Goal: Transaction & Acquisition: Book appointment/travel/reservation

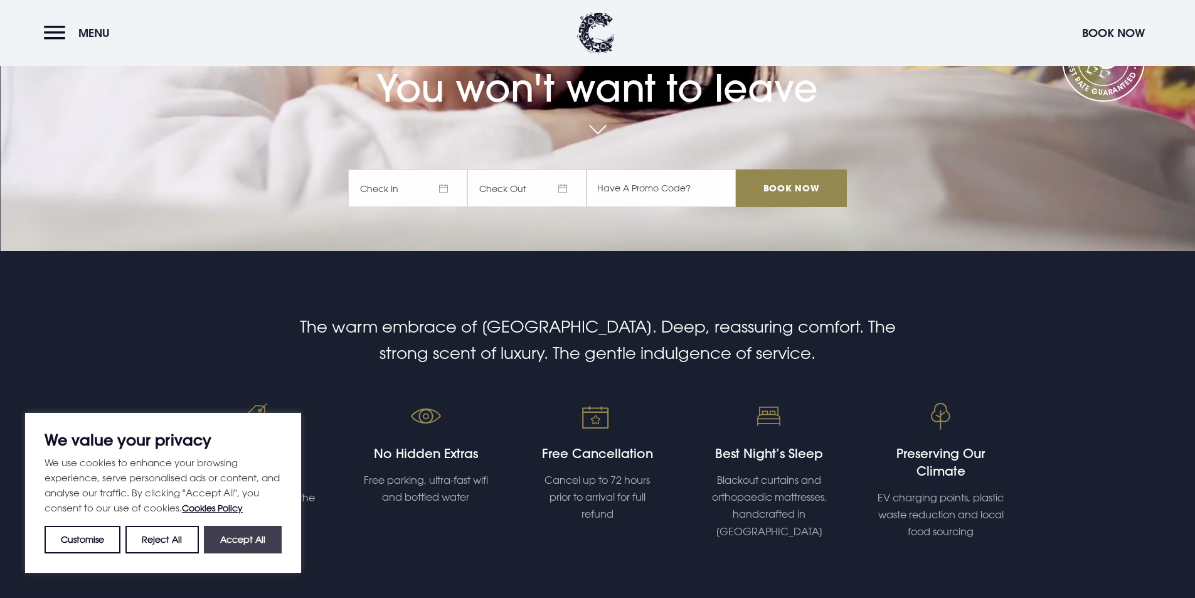
click at [252, 536] on button "Accept All" at bounding box center [243, 540] width 78 height 28
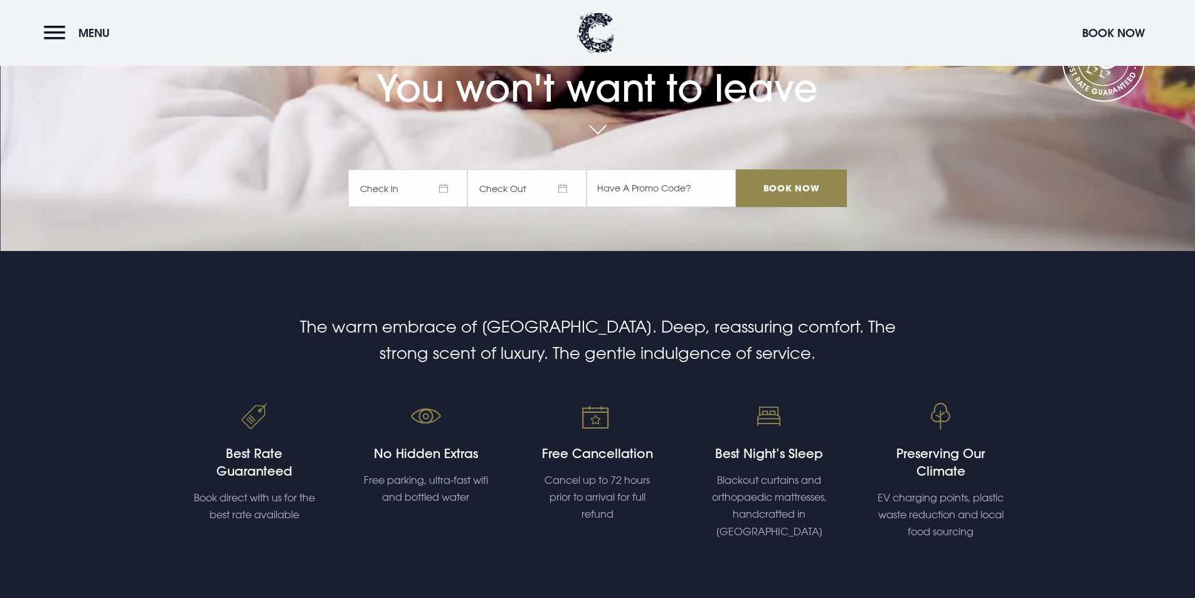
checkbox input "true"
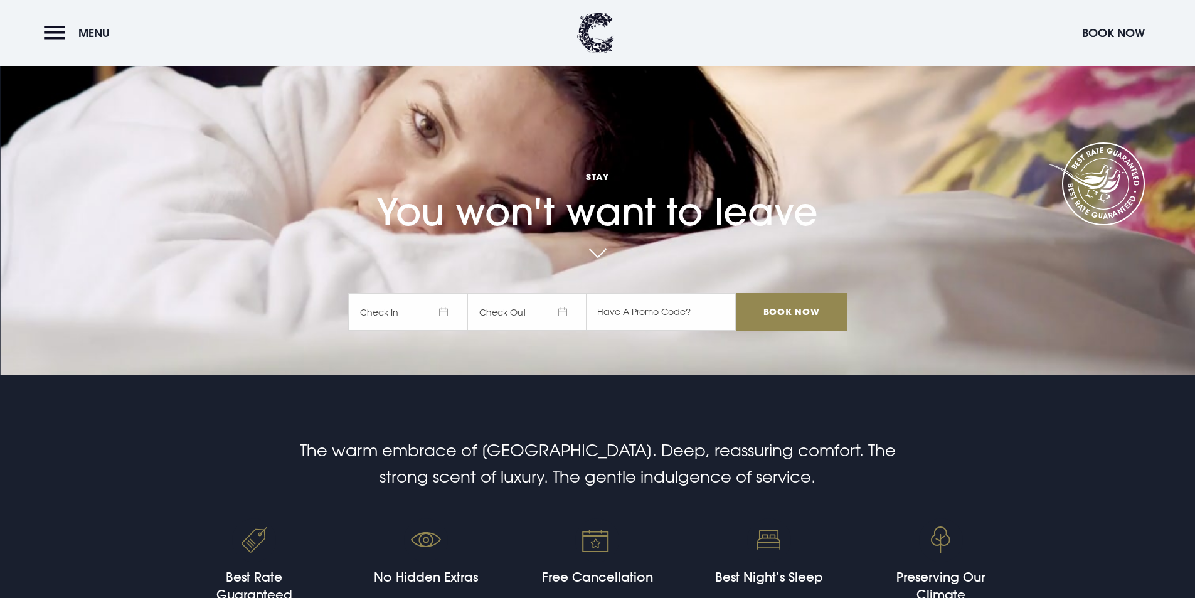
scroll to position [125, 0]
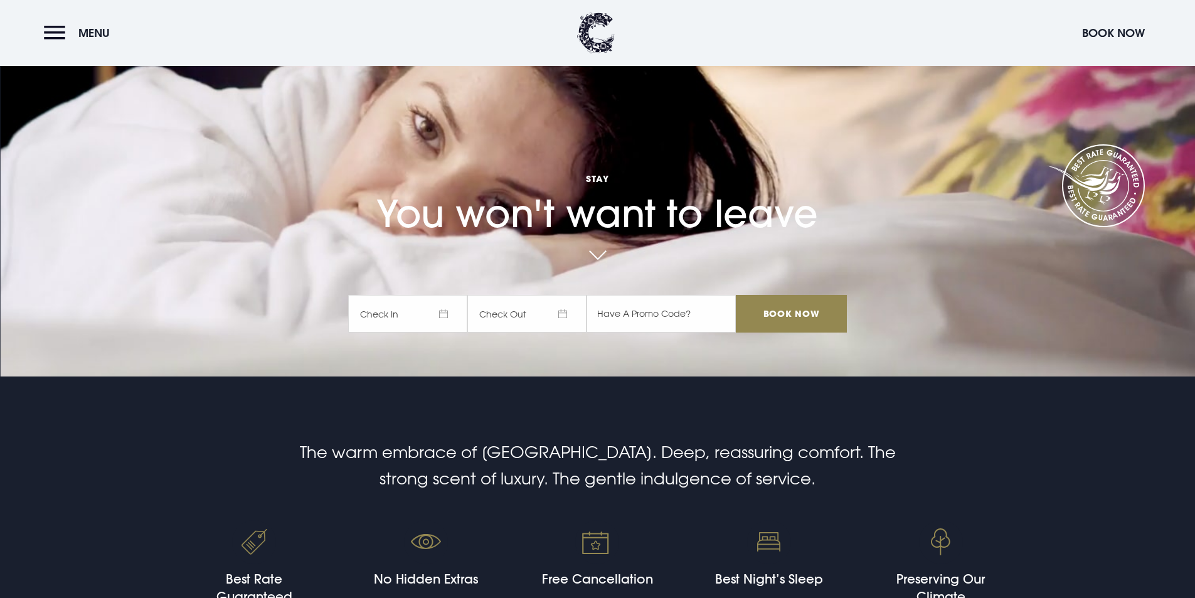
click at [445, 326] on span "Check In" at bounding box center [407, 314] width 119 height 38
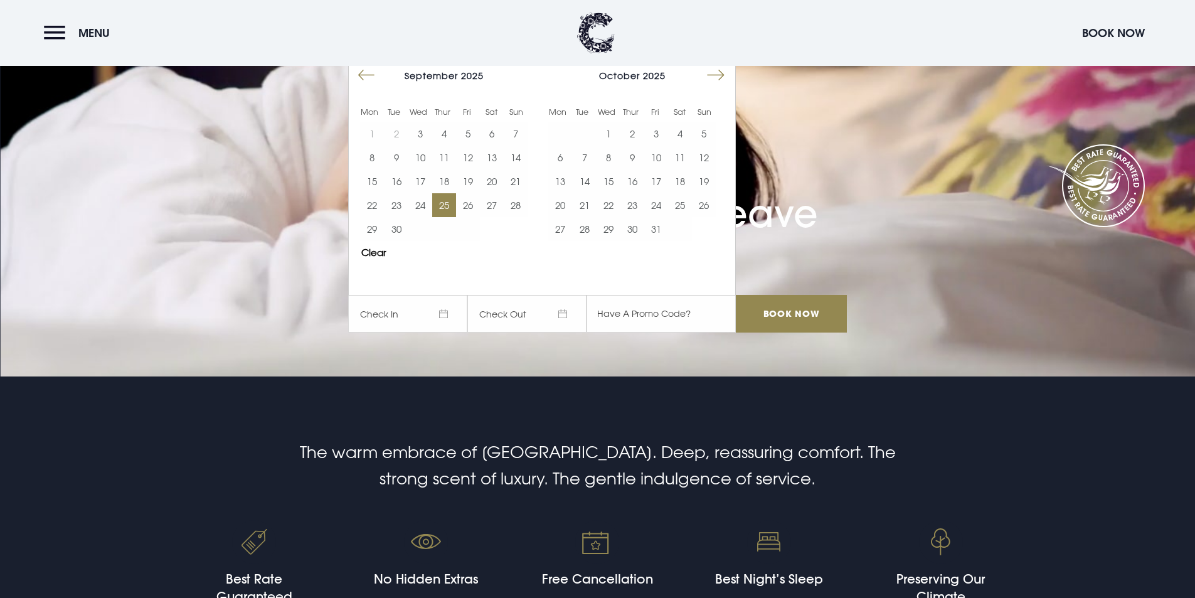
click at [453, 203] on button "25" at bounding box center [444, 205] width 24 height 24
click at [467, 200] on button "26" at bounding box center [468, 205] width 24 height 24
click at [812, 326] on input "Book Now" at bounding box center [791, 314] width 110 height 38
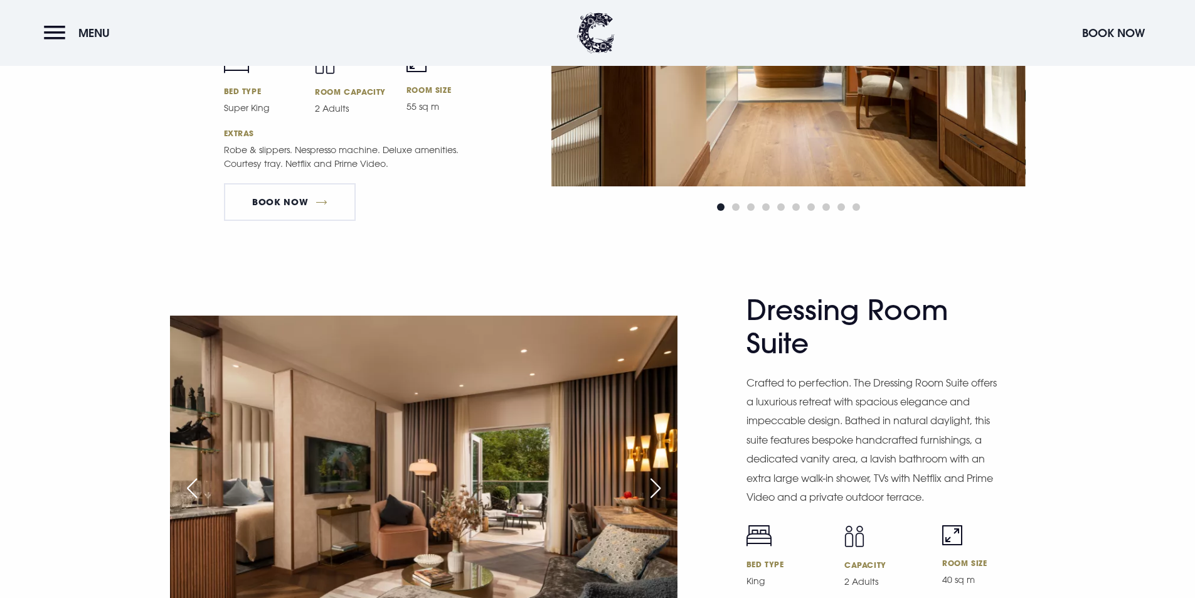
scroll to position [2070, 0]
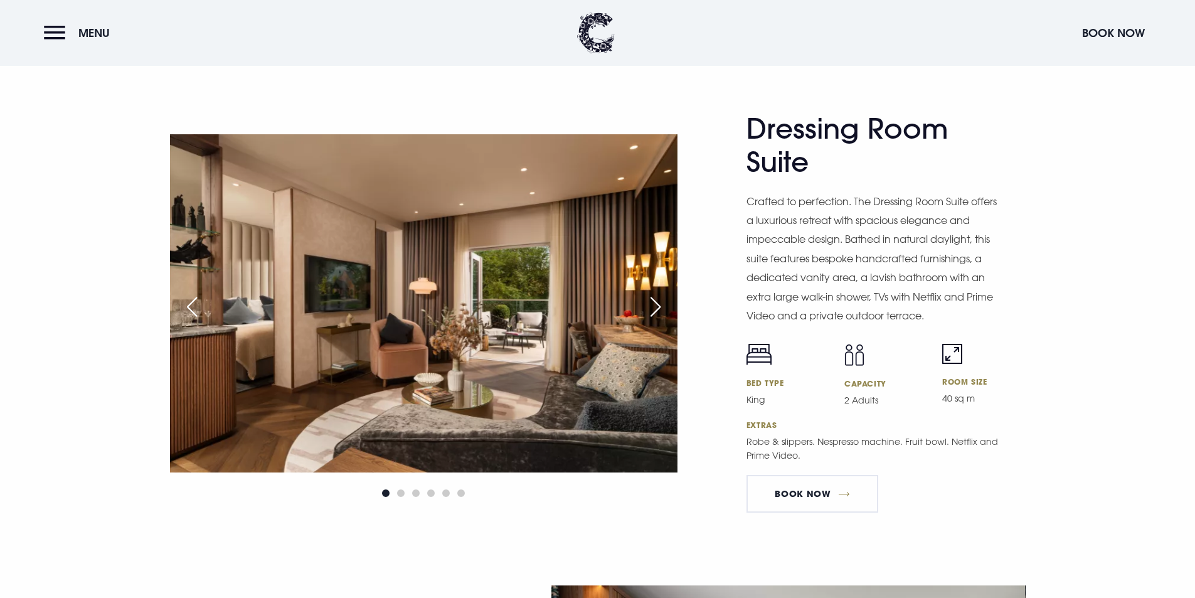
click at [649, 305] on div "Next slide" at bounding box center [655, 307] width 31 height 28
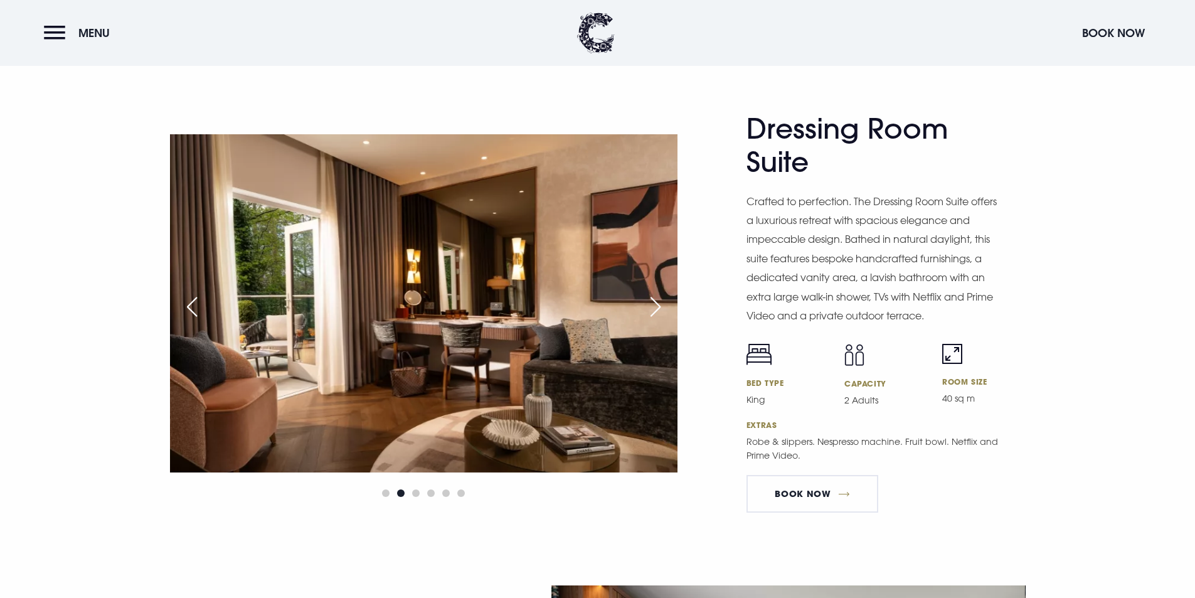
click at [649, 305] on div "Next slide" at bounding box center [655, 307] width 31 height 28
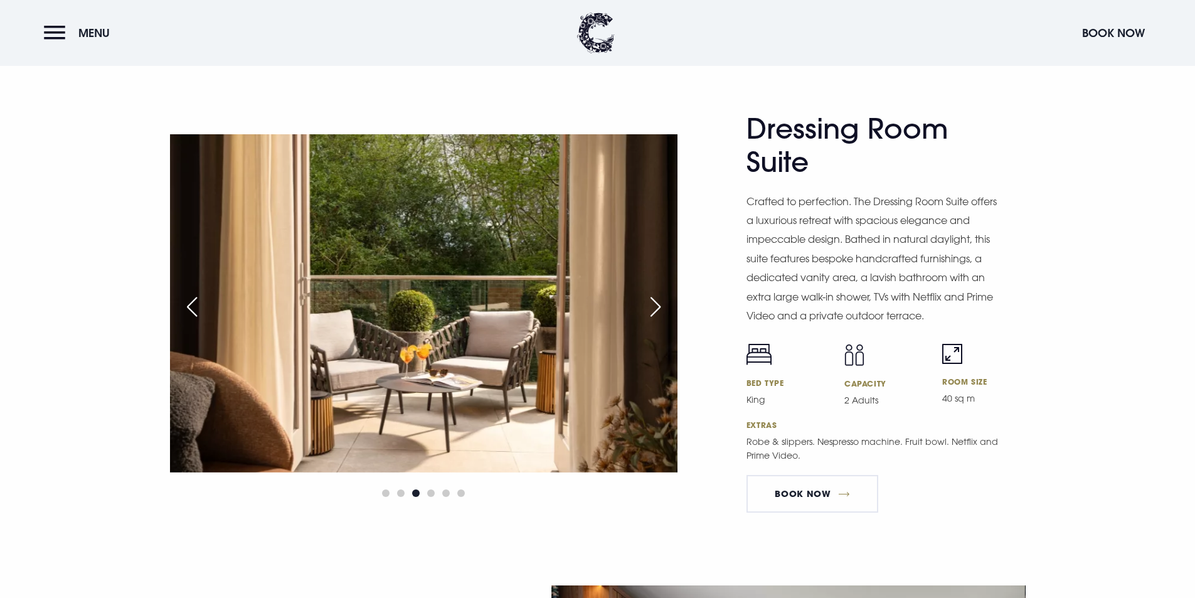
click at [649, 305] on div "Next slide" at bounding box center [655, 307] width 31 height 28
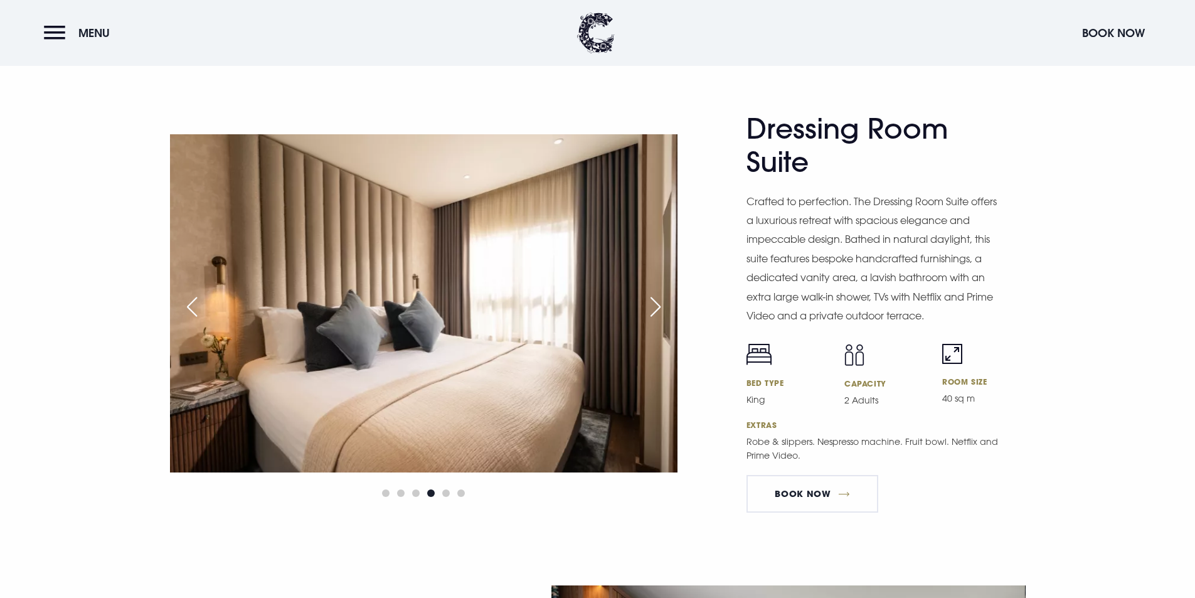
click at [649, 305] on div "Next slide" at bounding box center [655, 307] width 31 height 28
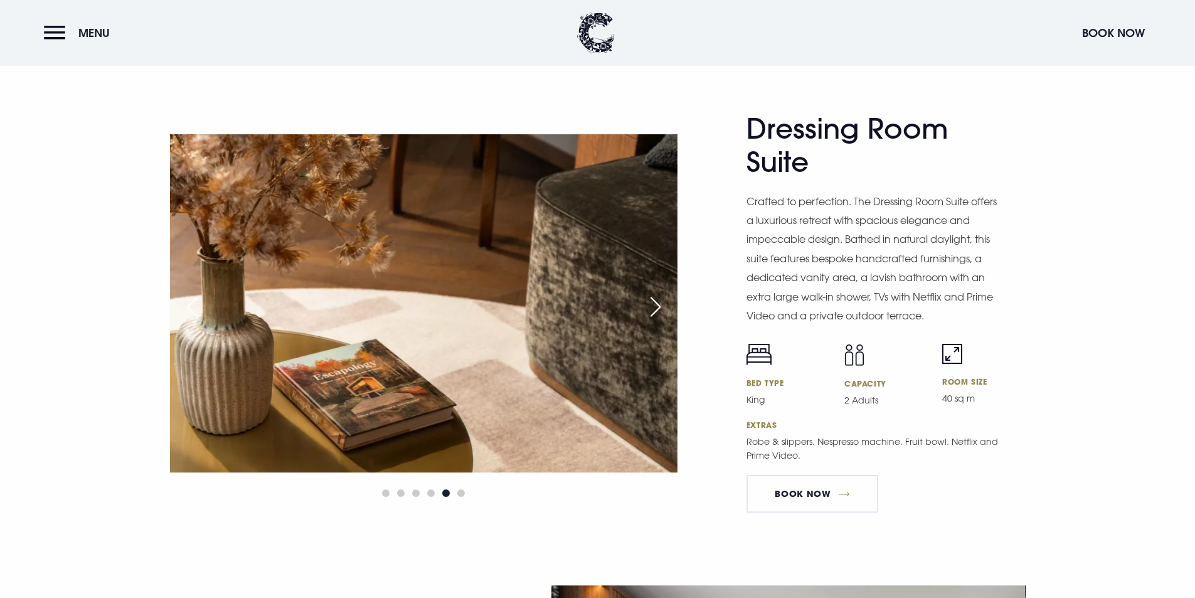
click at [649, 305] on div "Next slide" at bounding box center [655, 307] width 31 height 28
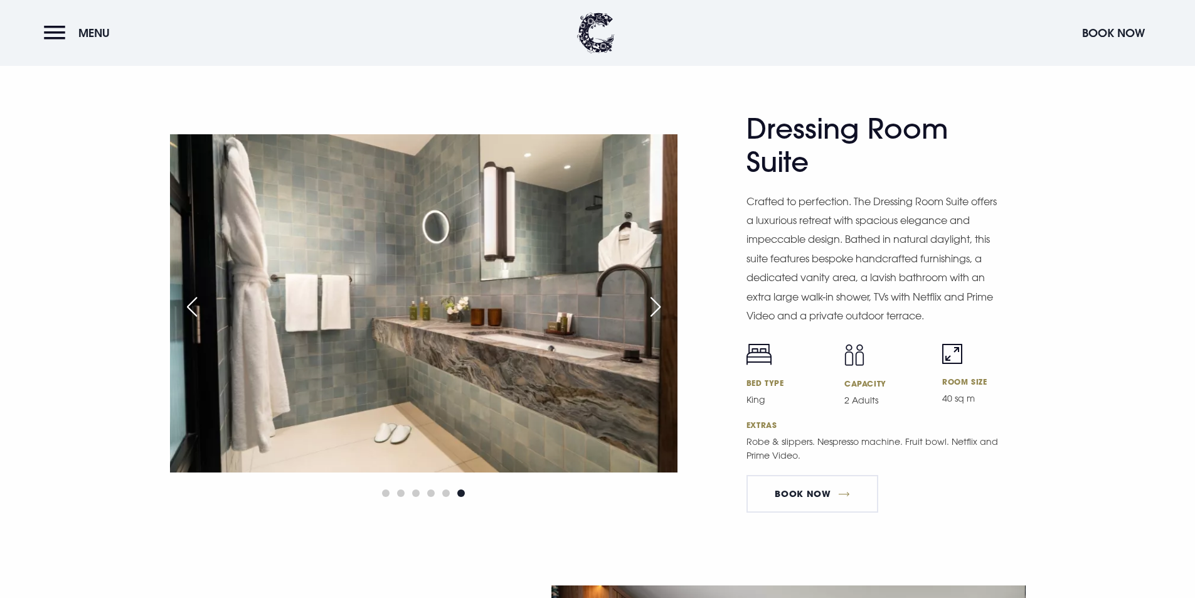
click at [649, 305] on div "Next slide" at bounding box center [655, 307] width 31 height 28
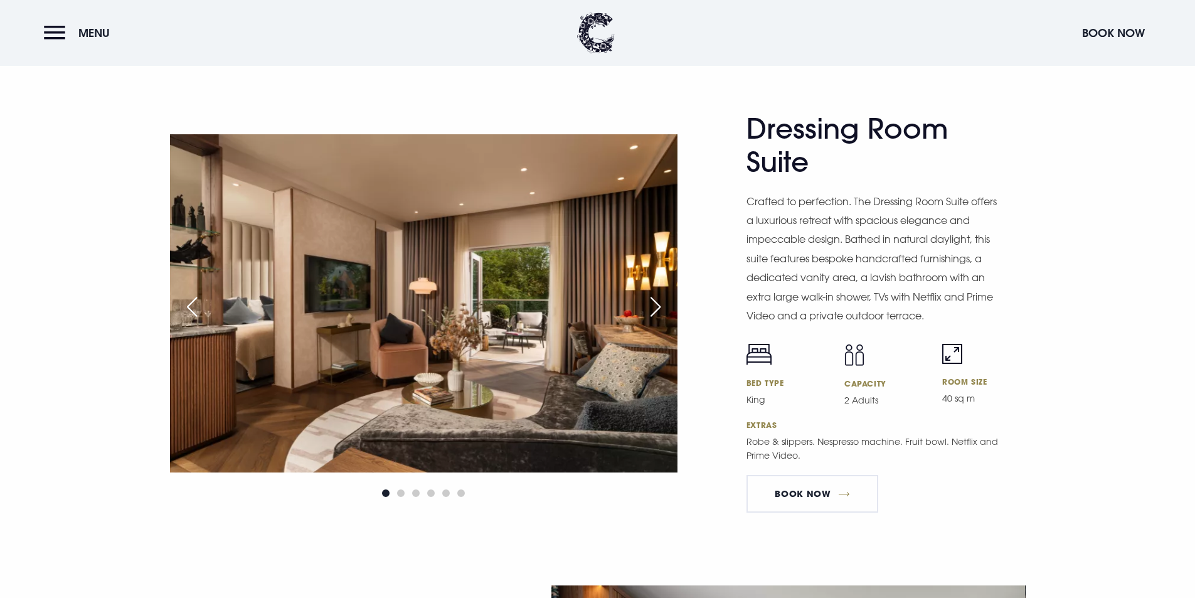
click at [649, 305] on div "Next slide" at bounding box center [655, 307] width 31 height 28
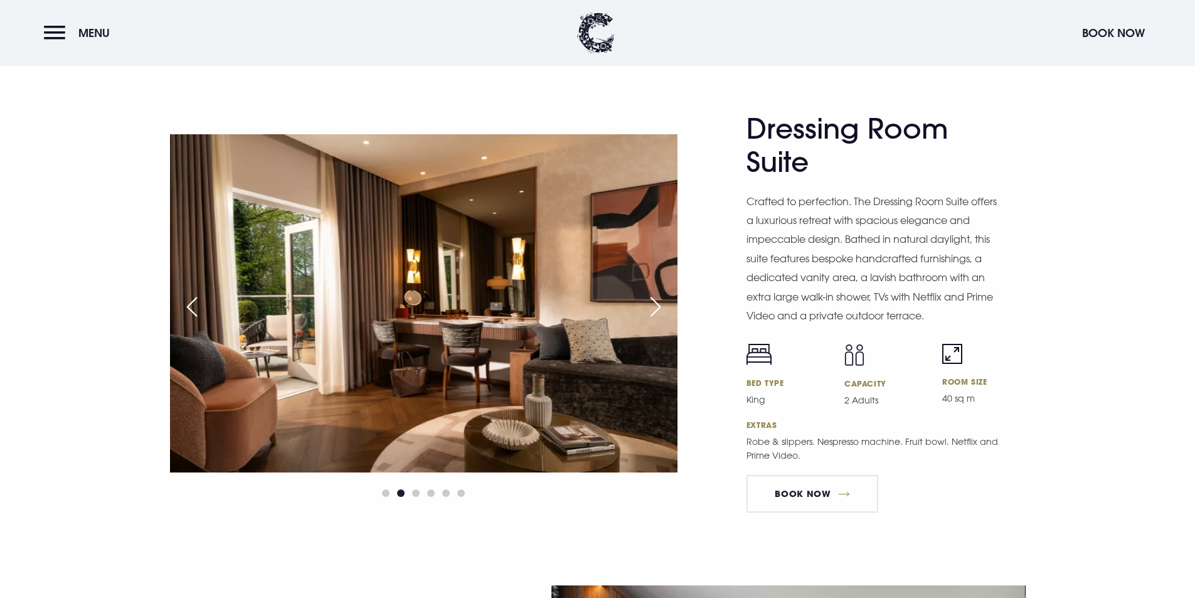
click at [649, 305] on div "Next slide" at bounding box center [655, 307] width 31 height 28
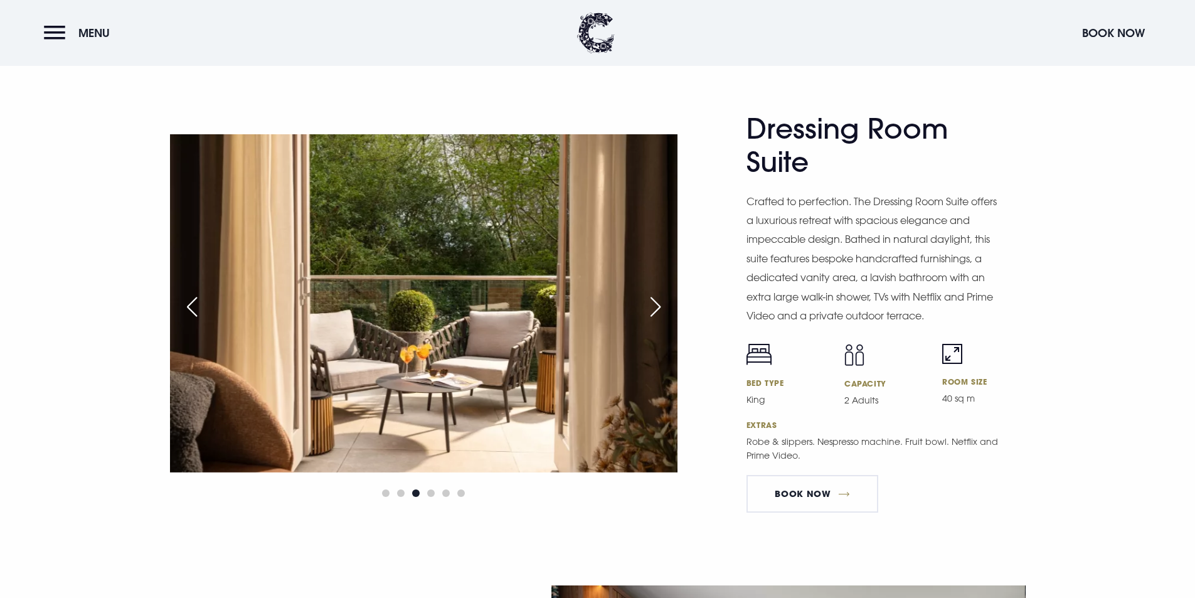
click at [649, 305] on div "Next slide" at bounding box center [655, 307] width 31 height 28
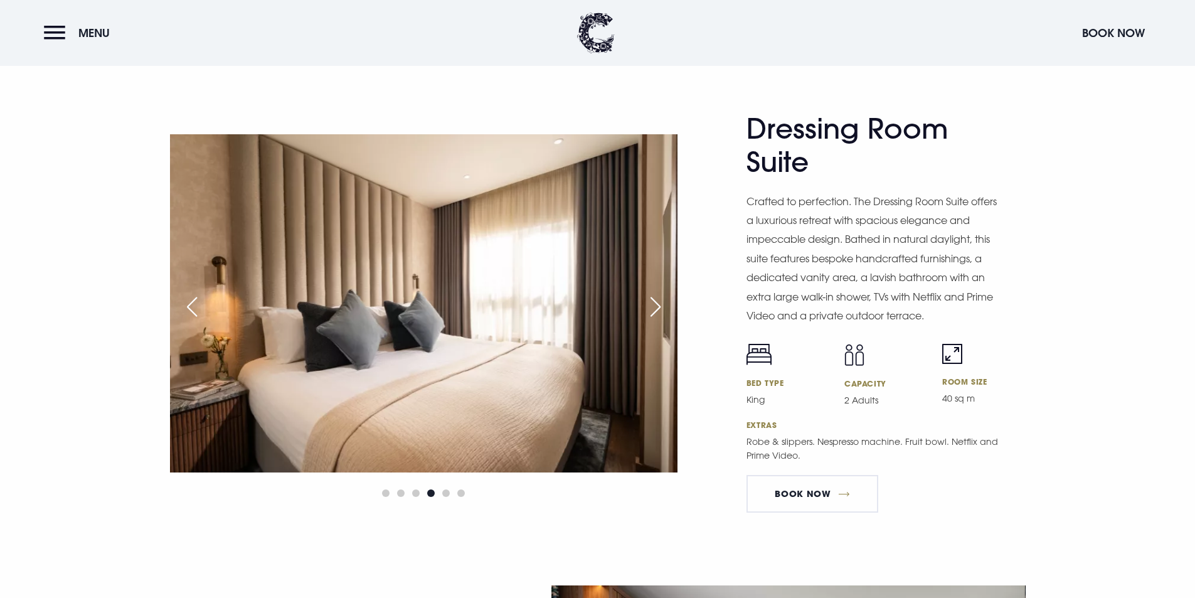
click at [649, 305] on div "Next slide" at bounding box center [655, 307] width 31 height 28
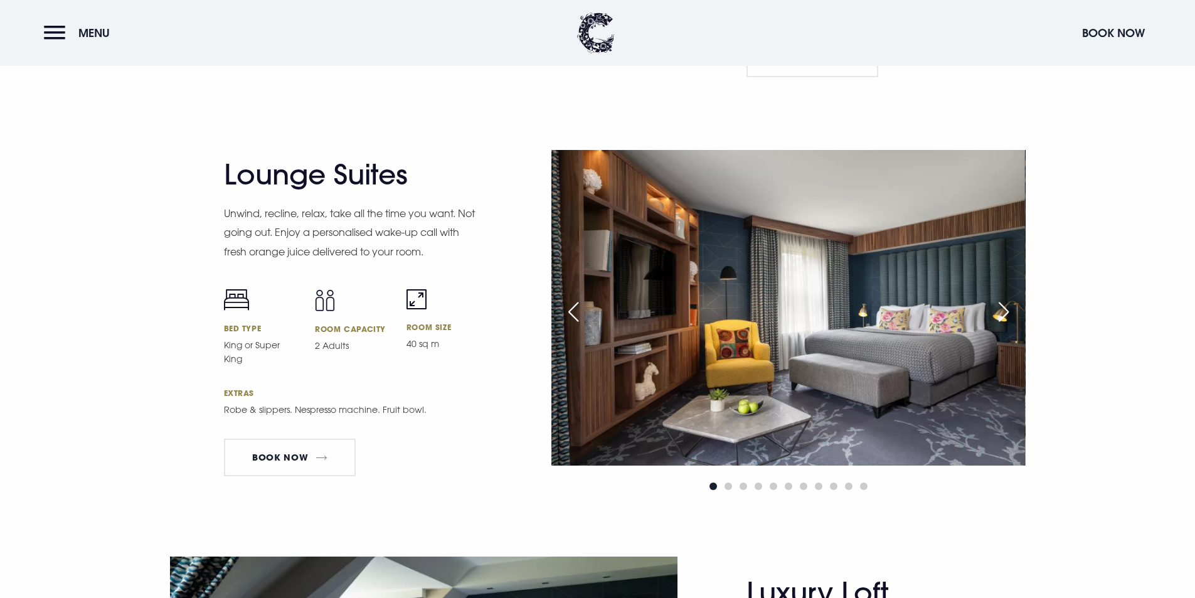
scroll to position [2509, 0]
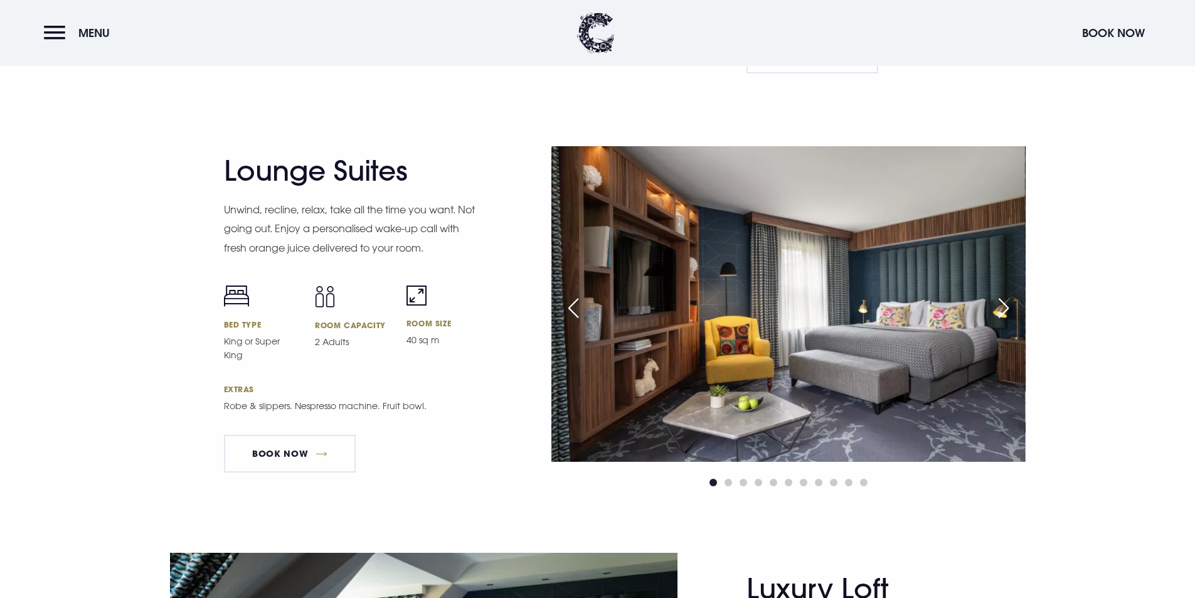
click at [566, 311] on div "Previous slide" at bounding box center [573, 308] width 31 height 28
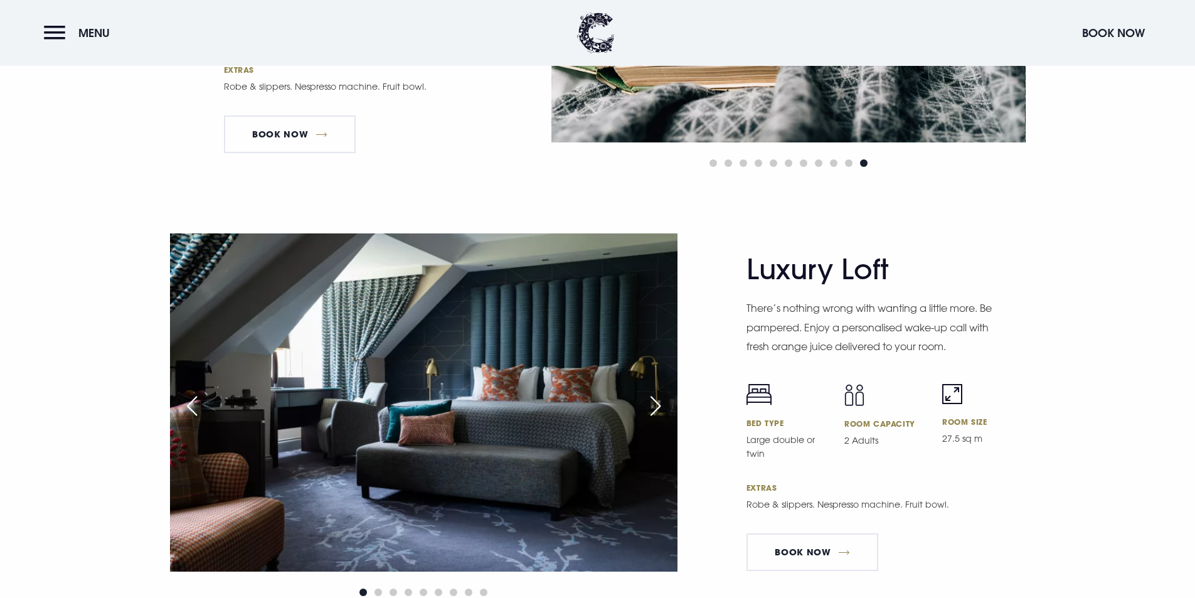
scroll to position [2948, 0]
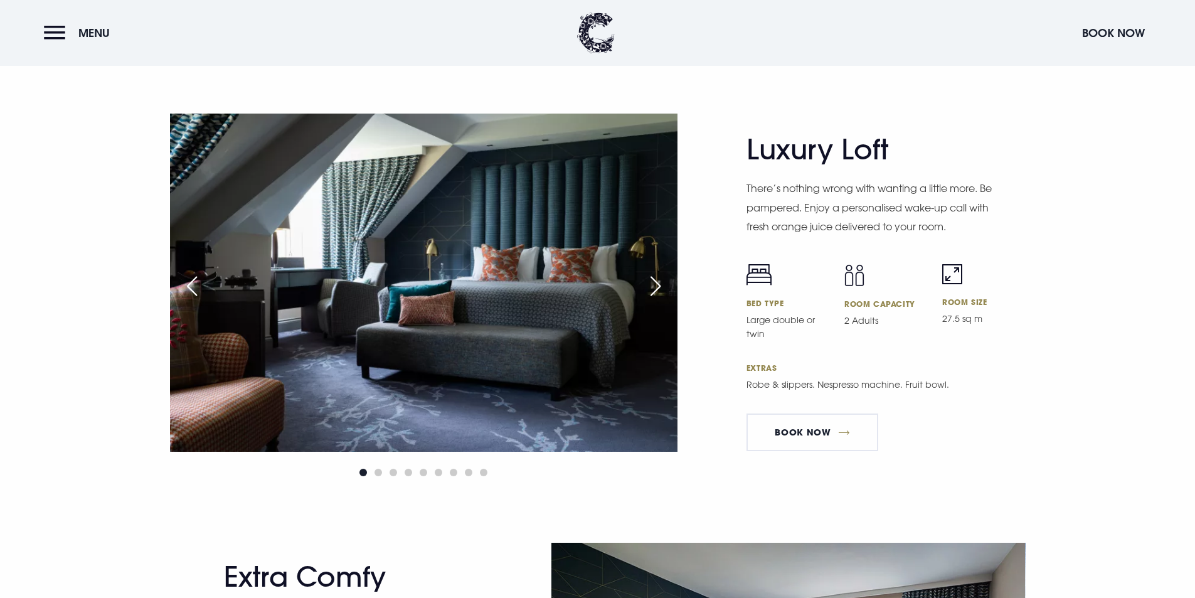
click at [642, 288] on div "Next slide" at bounding box center [655, 286] width 31 height 28
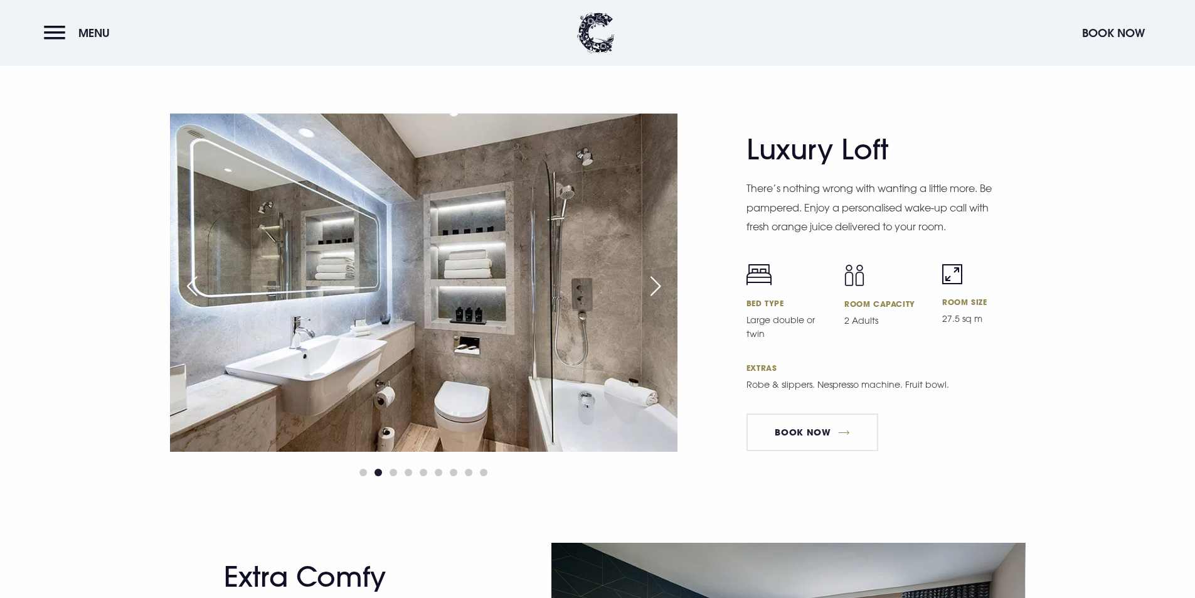
click at [642, 288] on div "Next slide" at bounding box center [655, 286] width 31 height 28
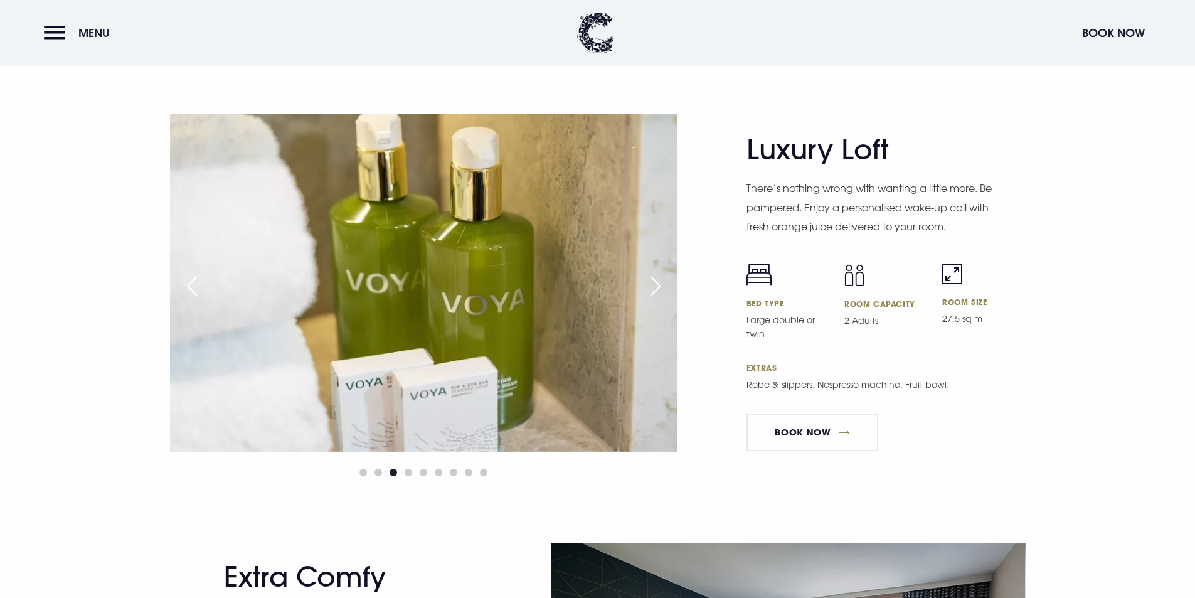
click at [642, 288] on div "Next slide" at bounding box center [655, 286] width 31 height 28
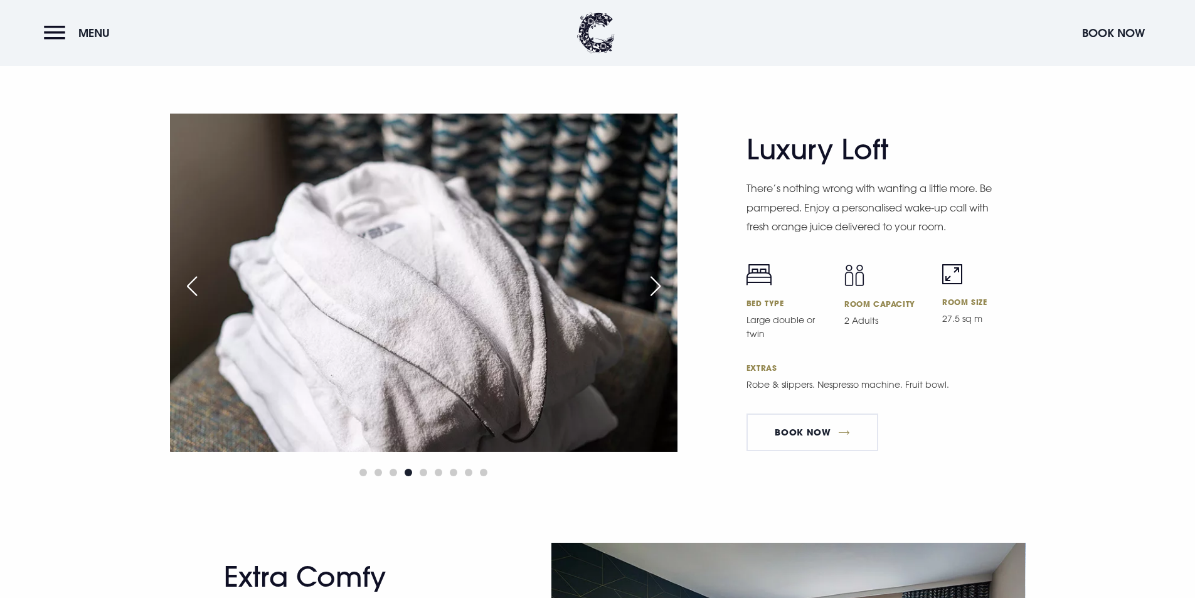
click at [642, 288] on div "Next slide" at bounding box center [655, 286] width 31 height 28
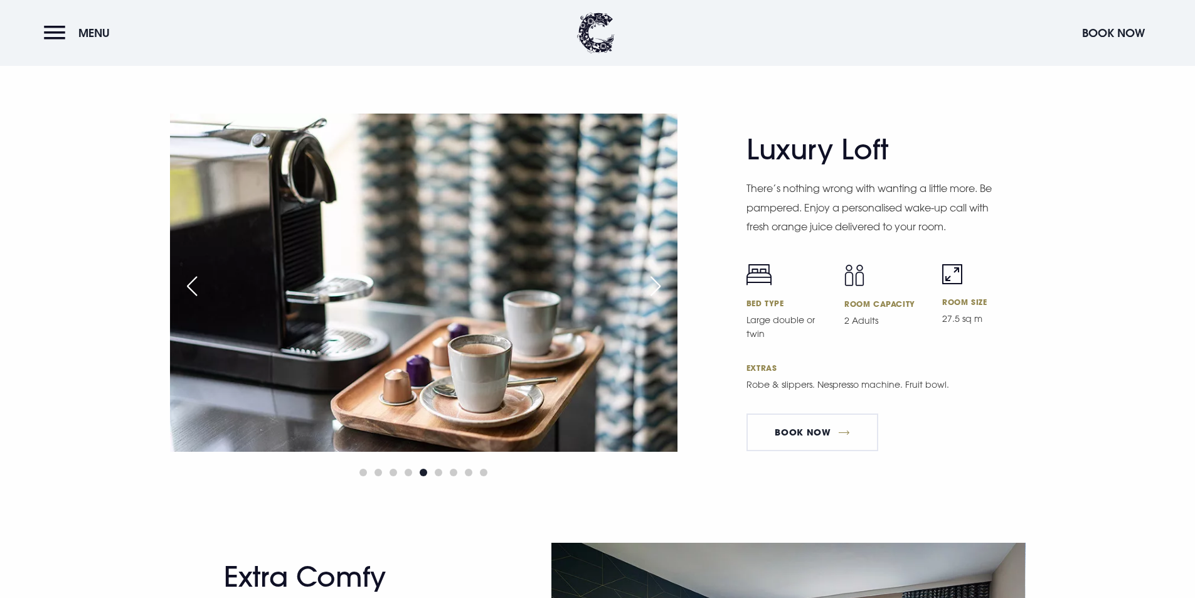
click at [642, 288] on div "Next slide" at bounding box center [655, 286] width 31 height 28
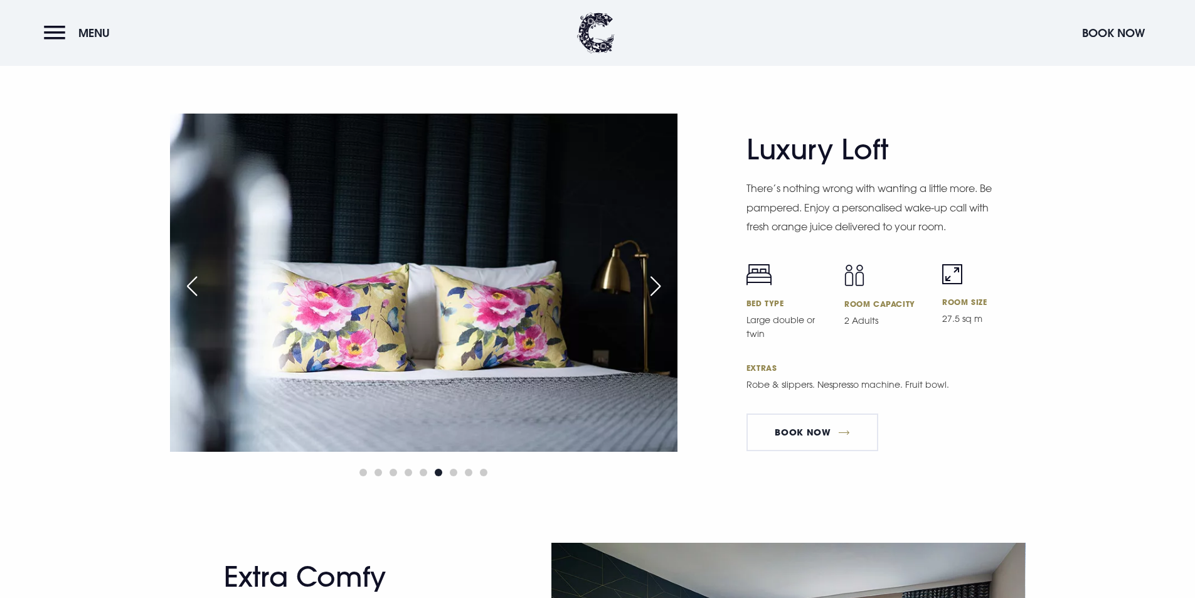
click at [642, 288] on div "Next slide" at bounding box center [655, 286] width 31 height 28
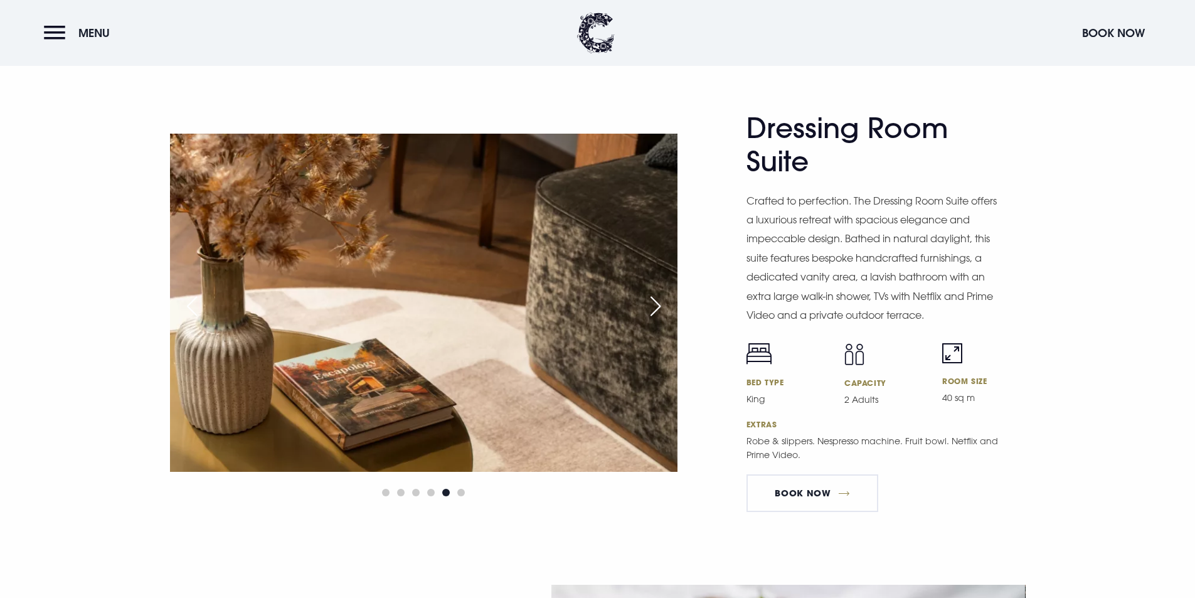
scroll to position [2070, 0]
click at [650, 299] on div "Next slide" at bounding box center [655, 307] width 31 height 28
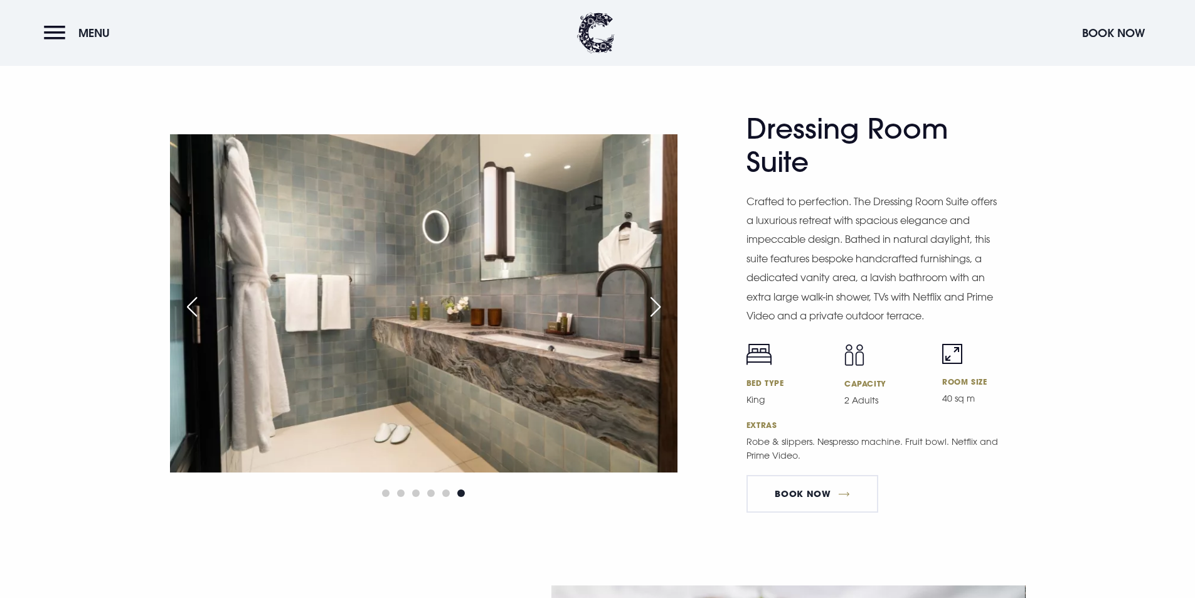
click at [650, 299] on div "Next slide" at bounding box center [655, 307] width 31 height 28
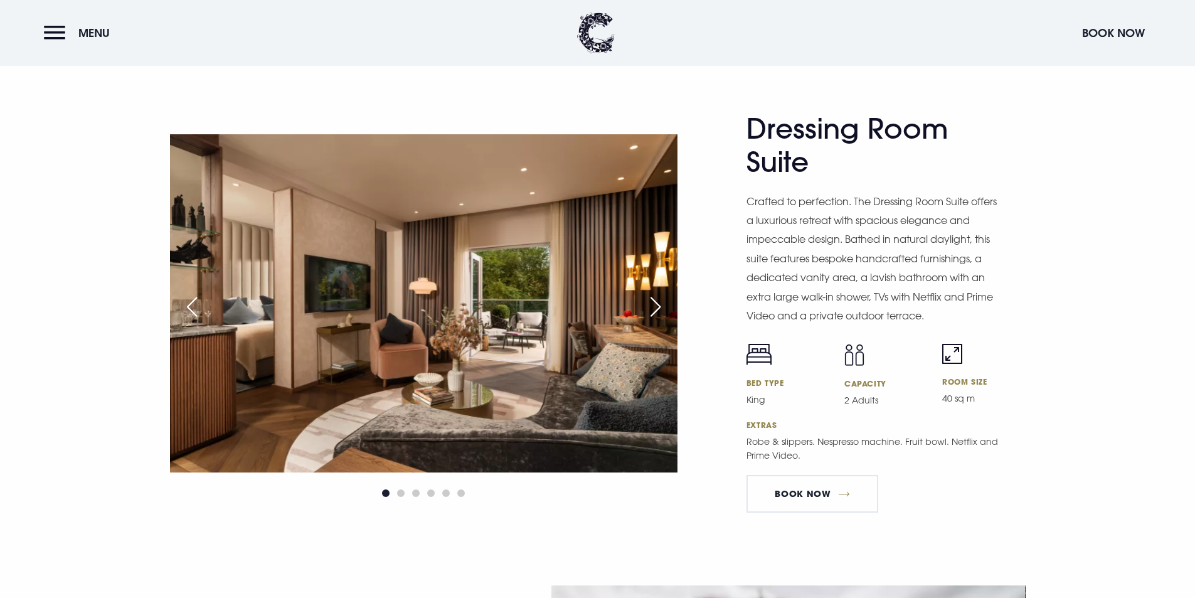
click at [650, 299] on div "Next slide" at bounding box center [655, 307] width 31 height 28
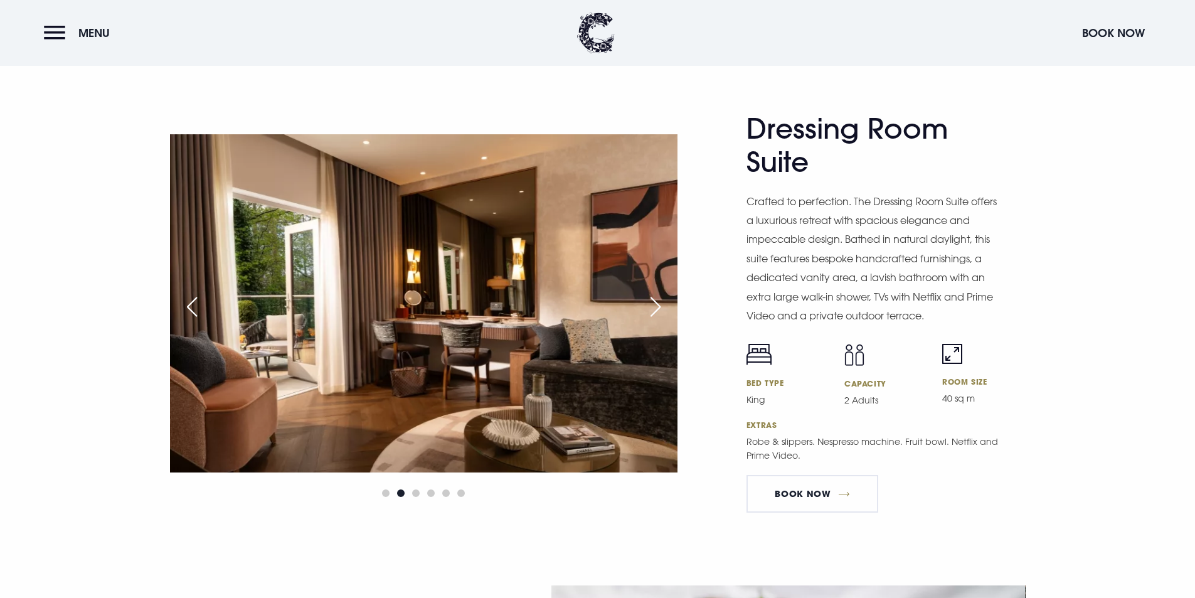
click at [650, 299] on div "Next slide" at bounding box center [655, 307] width 31 height 28
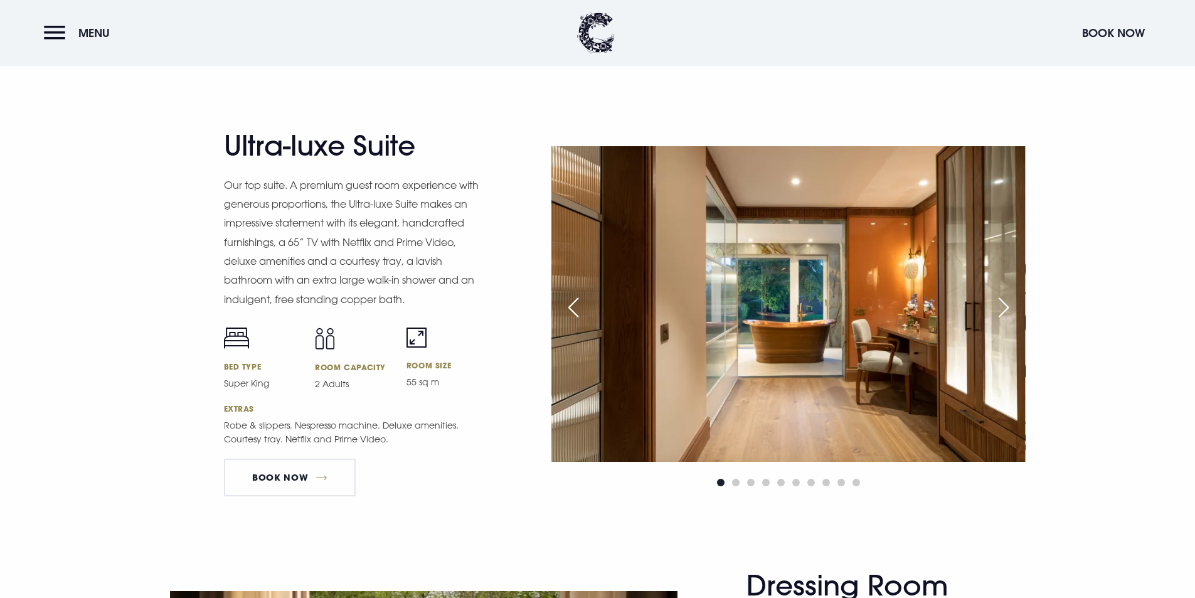
scroll to position [1505, 0]
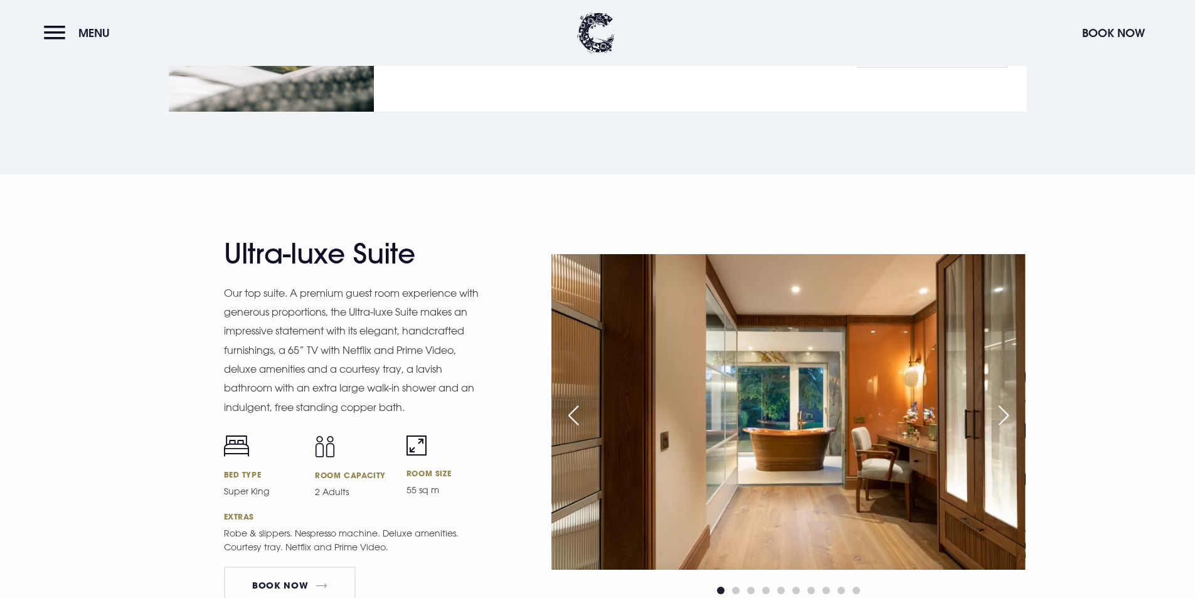
click at [1006, 413] on div "Next slide" at bounding box center [1003, 415] width 31 height 28
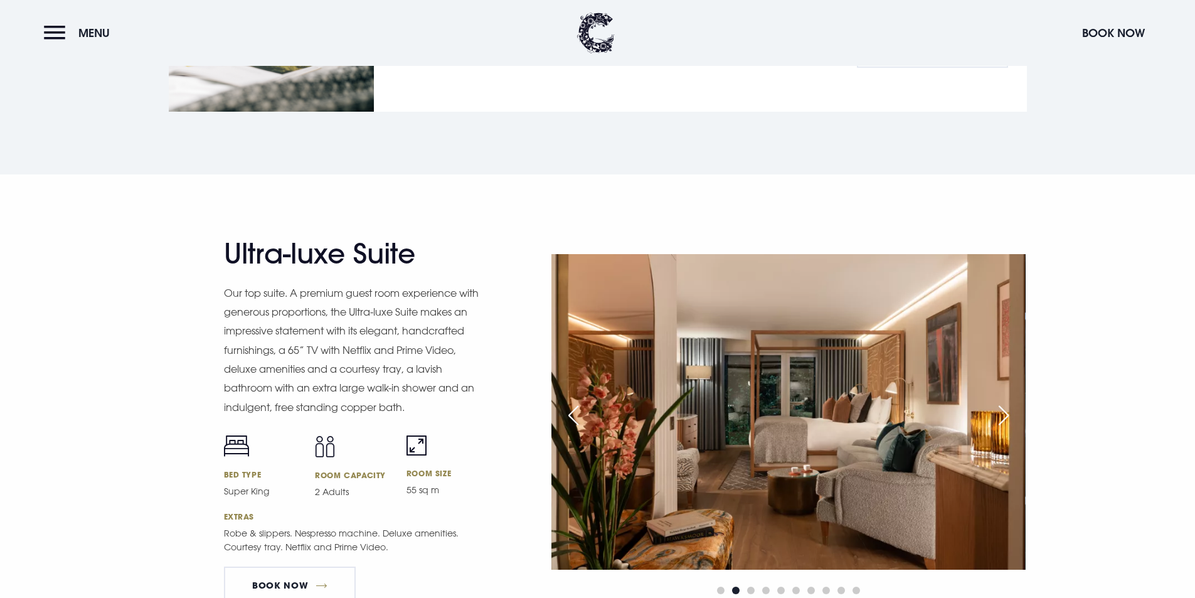
scroll to position [1568, 0]
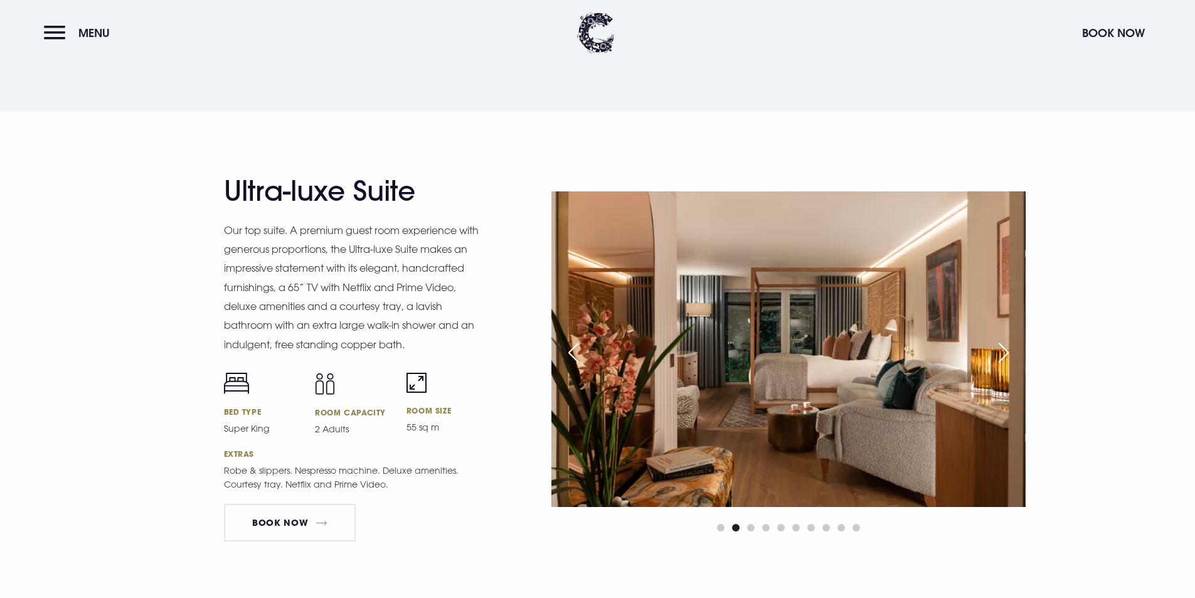
click at [1004, 349] on div "Next slide" at bounding box center [1003, 353] width 31 height 28
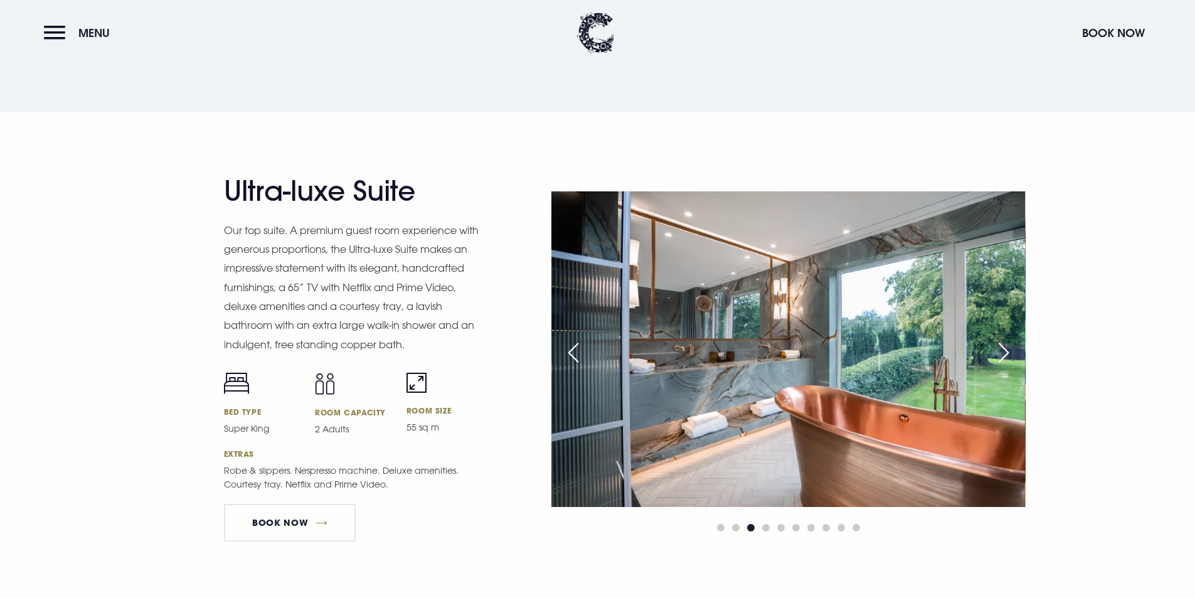
click at [1004, 349] on div "Next slide" at bounding box center [1003, 353] width 31 height 28
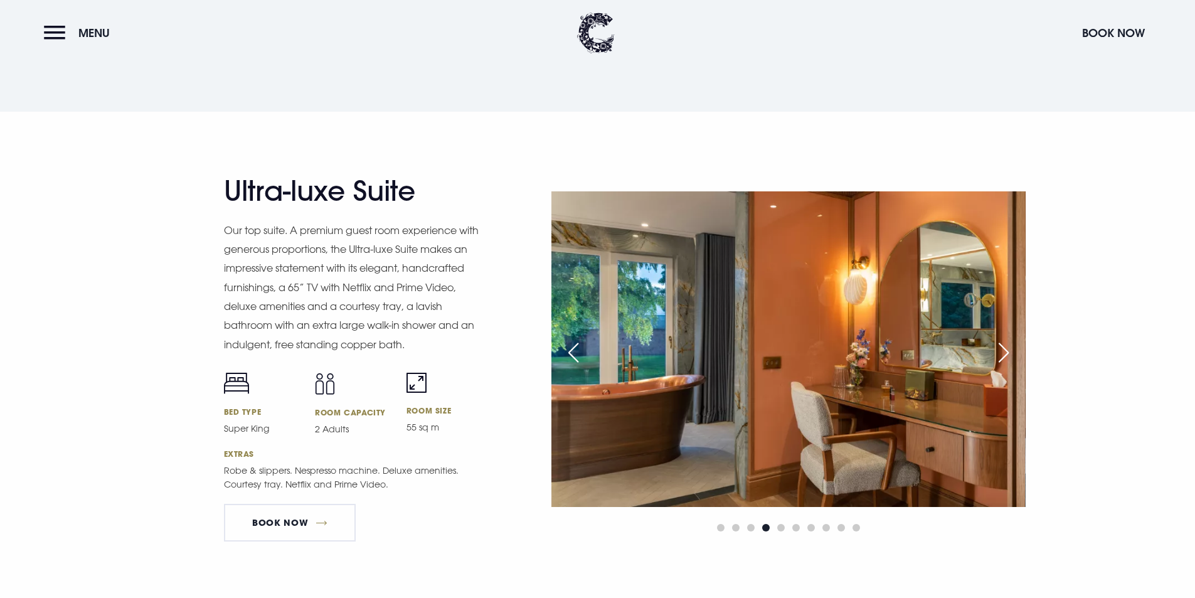
click at [1004, 349] on div "Next slide" at bounding box center [1003, 353] width 31 height 28
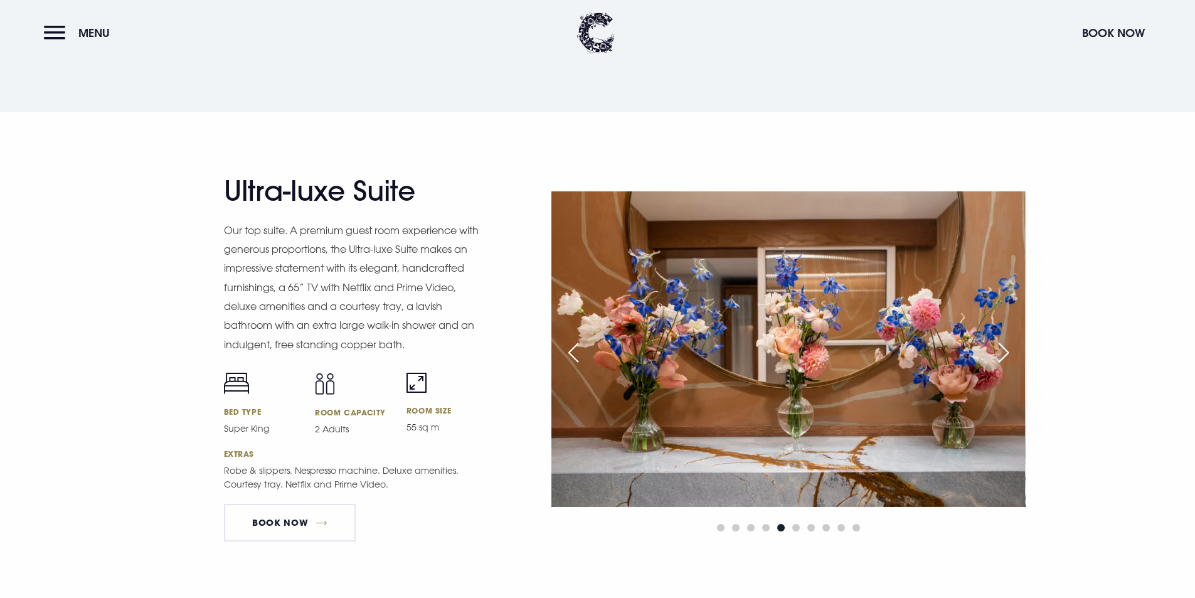
click at [1004, 349] on div "Next slide" at bounding box center [1003, 353] width 31 height 28
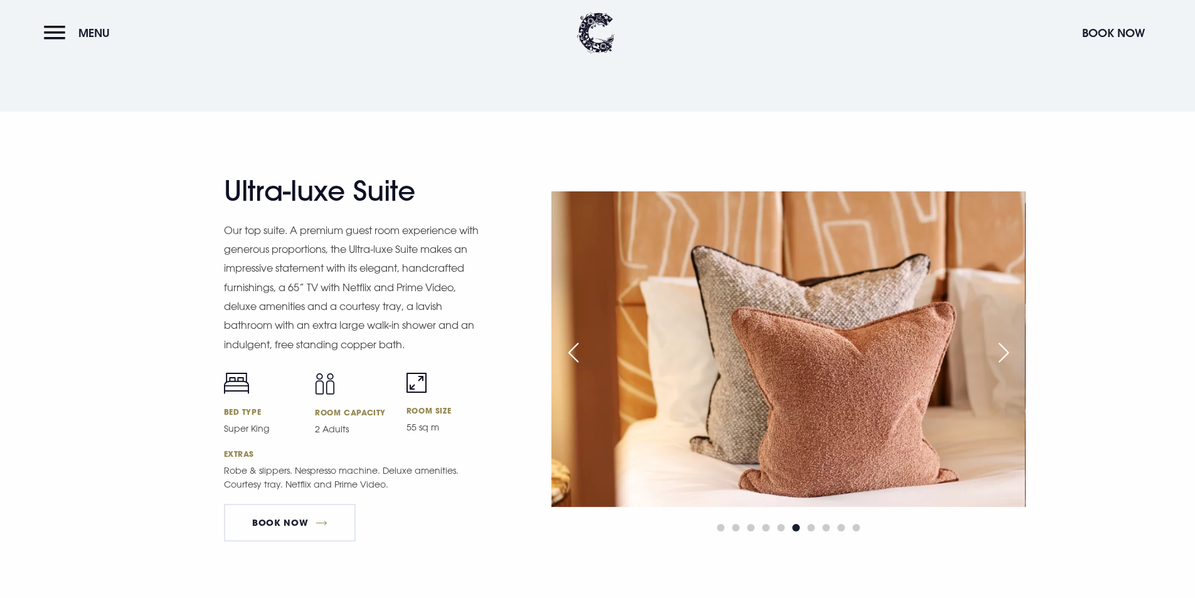
click at [1004, 349] on div "Next slide" at bounding box center [1003, 353] width 31 height 28
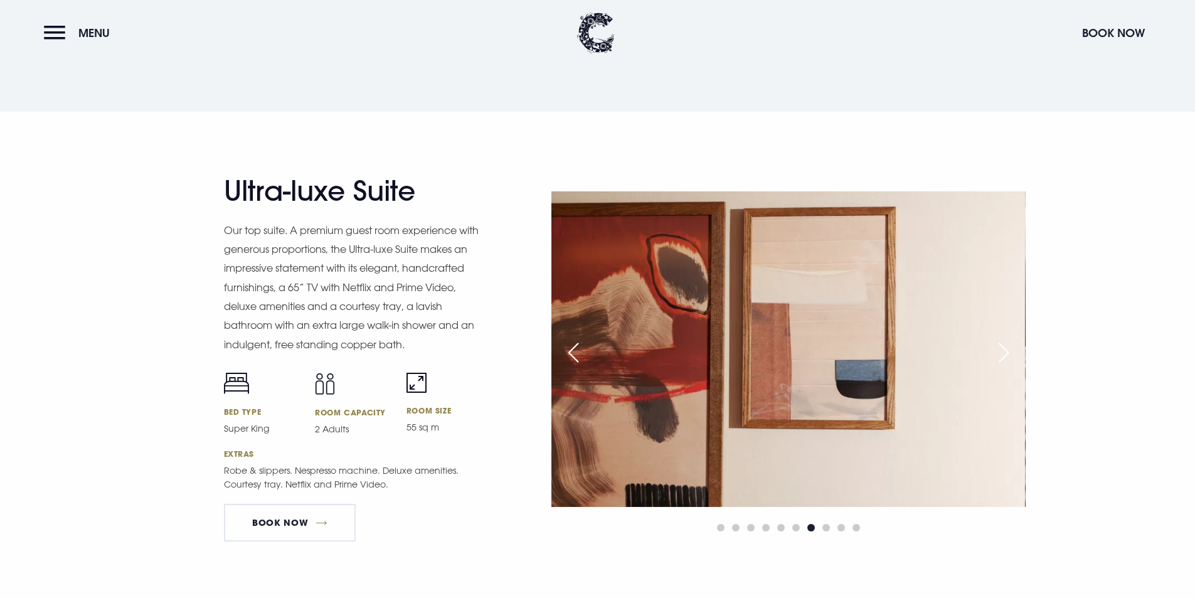
click at [1004, 349] on div "Next slide" at bounding box center [1003, 353] width 31 height 28
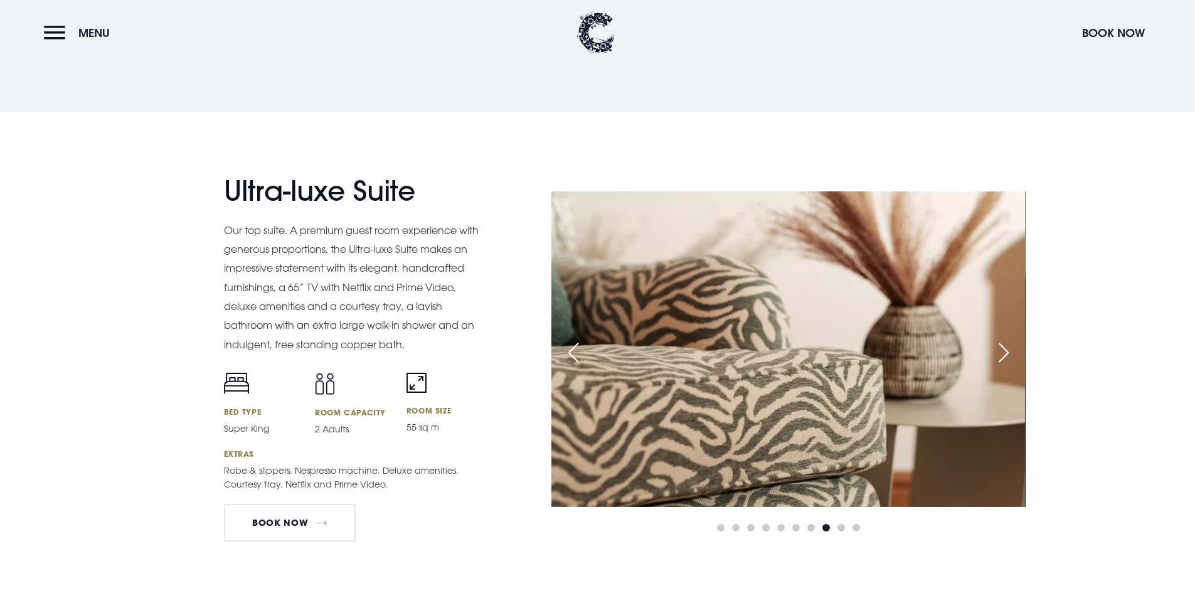
click at [1004, 349] on div "Next slide" at bounding box center [1003, 353] width 31 height 28
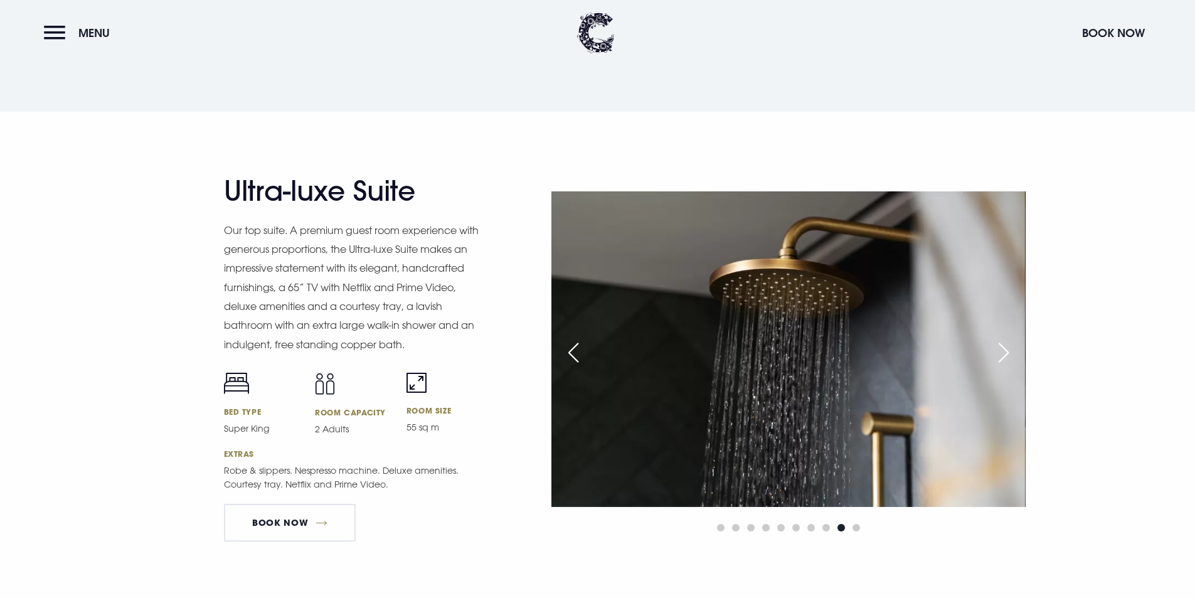
click at [1004, 349] on div "Next slide" at bounding box center [1003, 353] width 31 height 28
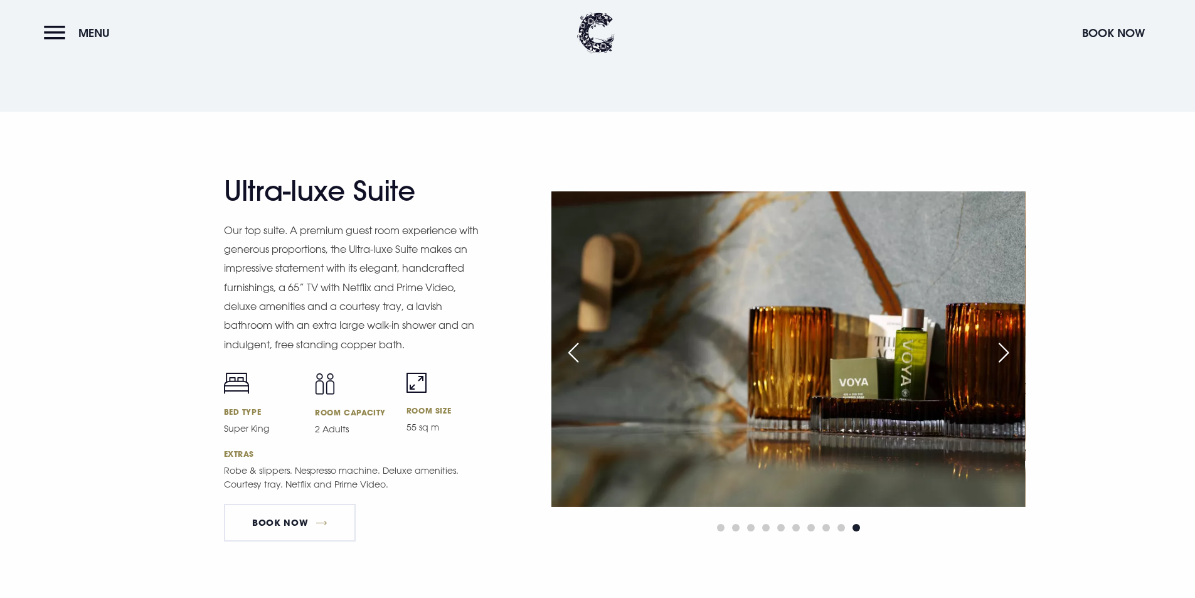
click at [1004, 349] on div "Next slide" at bounding box center [1003, 353] width 31 height 28
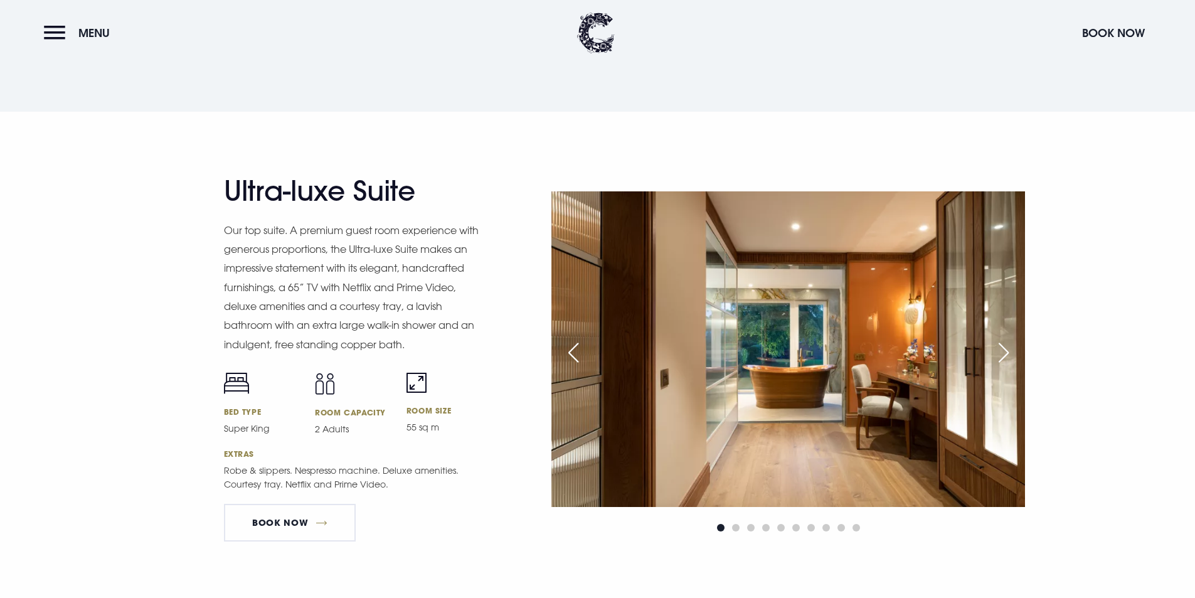
click at [1004, 349] on div "Next slide" at bounding box center [1003, 353] width 31 height 28
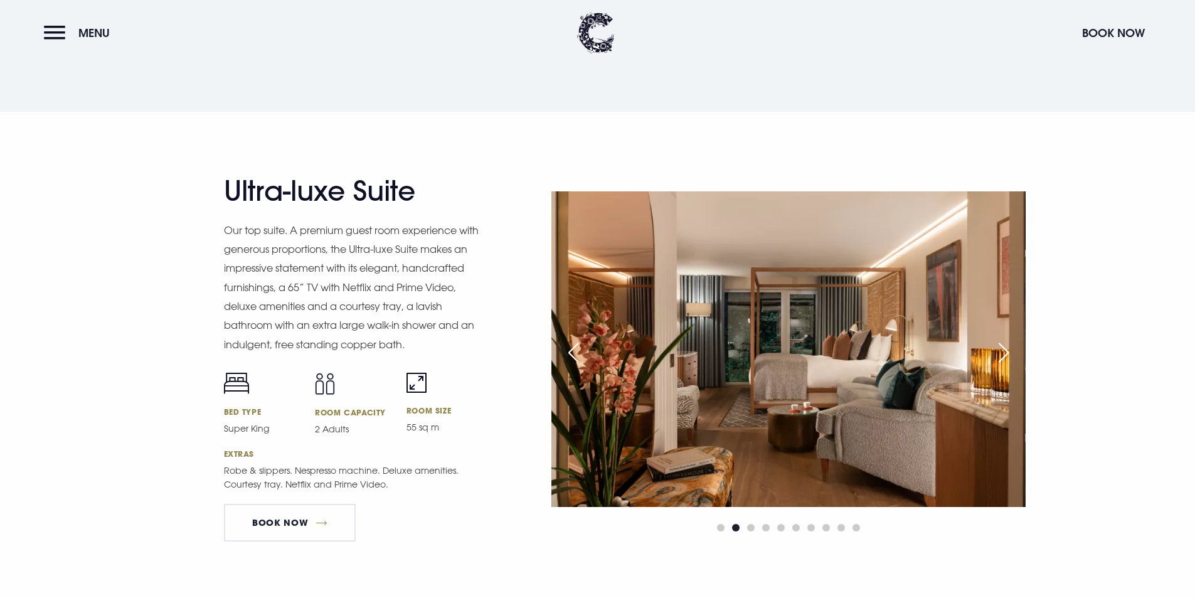
click at [1004, 349] on div "Next slide" at bounding box center [1003, 353] width 31 height 28
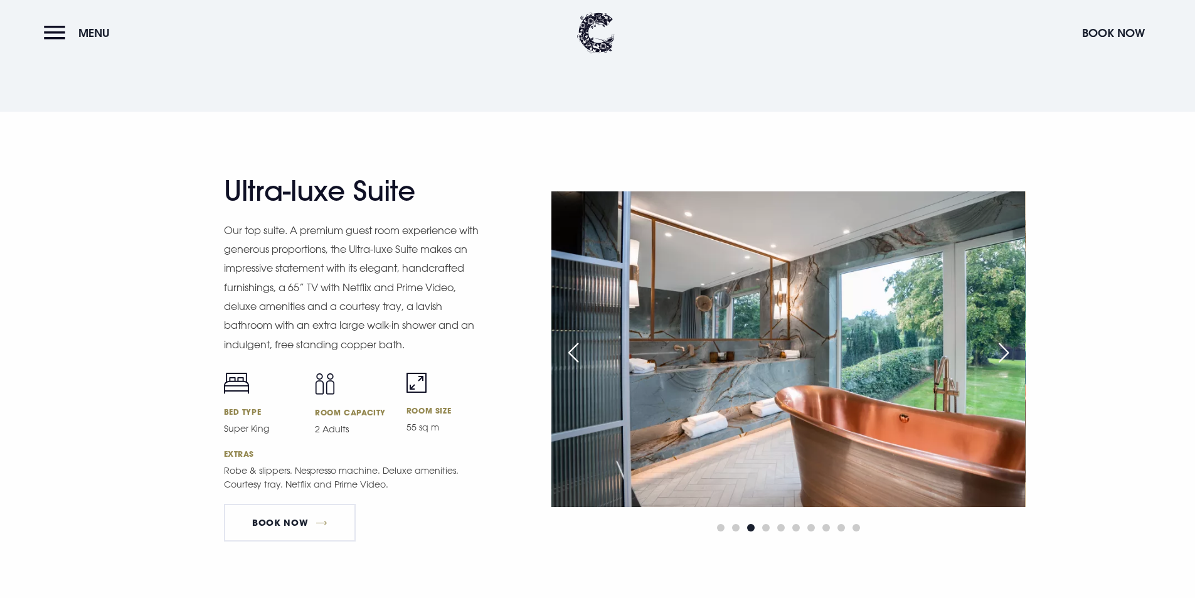
click at [1004, 349] on div "Next slide" at bounding box center [1003, 353] width 31 height 28
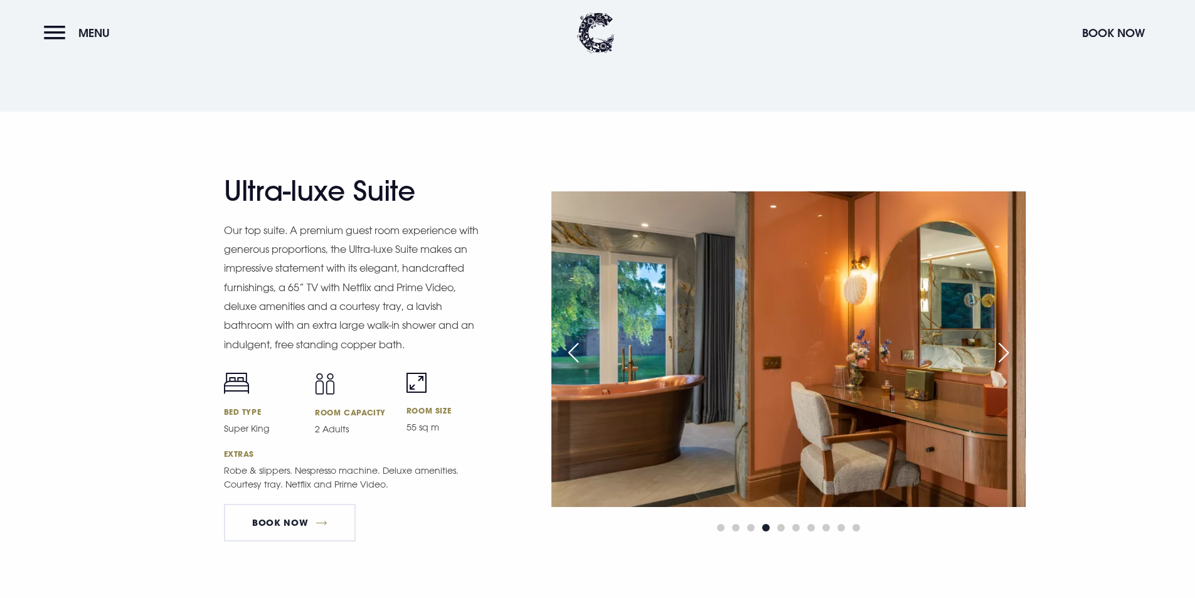
click at [1004, 349] on div "Next slide" at bounding box center [1003, 353] width 31 height 28
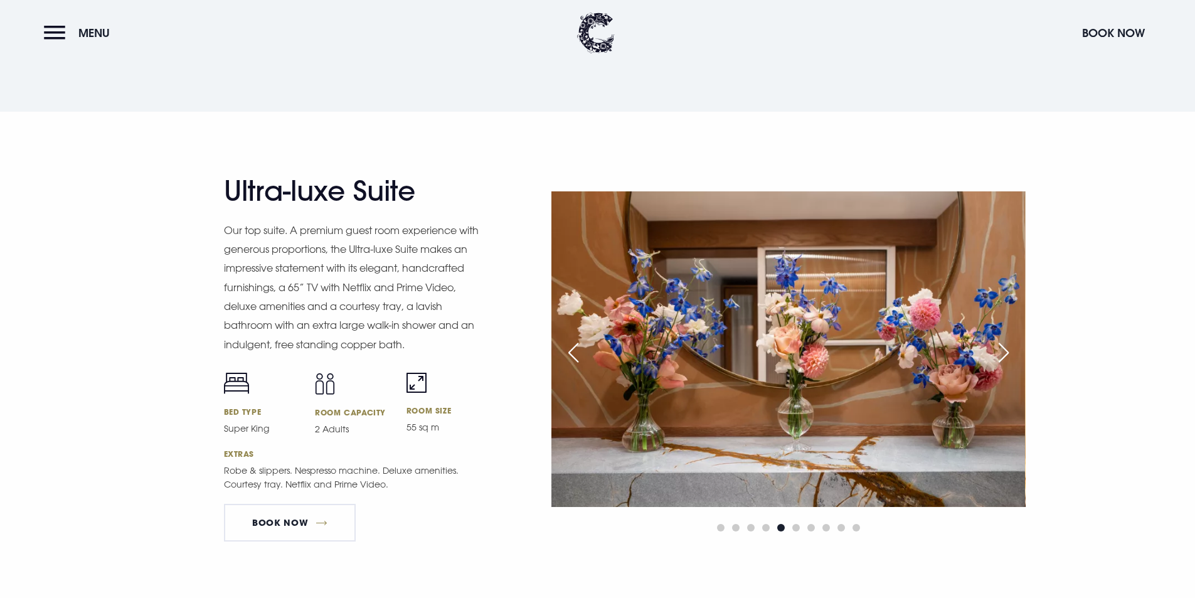
click at [1004, 349] on div "Next slide" at bounding box center [1003, 353] width 31 height 28
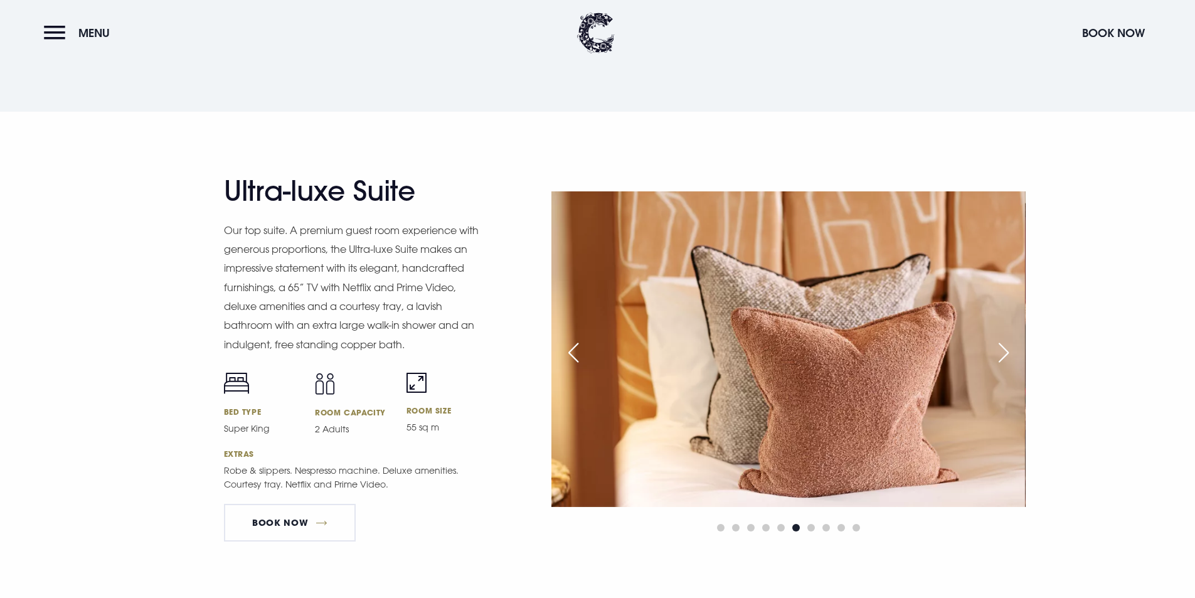
click at [1004, 349] on div "Next slide" at bounding box center [1003, 353] width 31 height 28
